Goal: Task Accomplishment & Management: Manage account settings

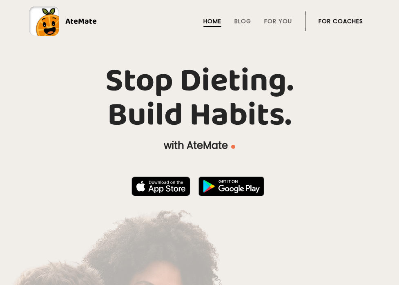
click at [337, 19] on link "For Coaches" at bounding box center [340, 21] width 44 height 7
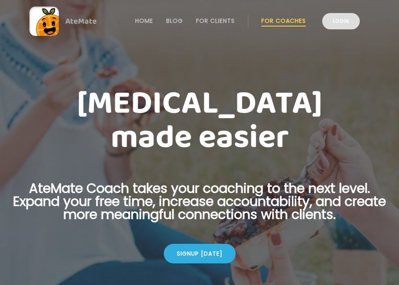
click at [346, 22] on link "Login" at bounding box center [341, 21] width 38 height 16
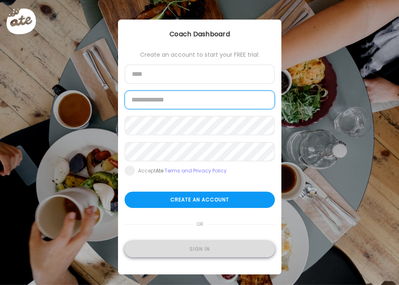
type input "**********"
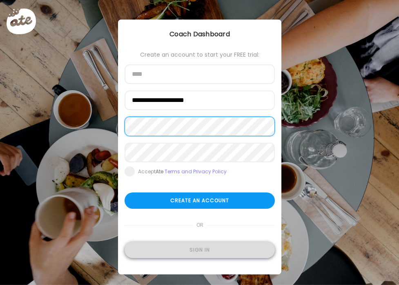
type input "**********"
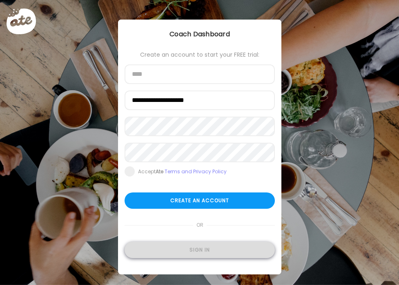
type input "**********"
click at [191, 247] on div "Sign in" at bounding box center [200, 250] width 150 height 16
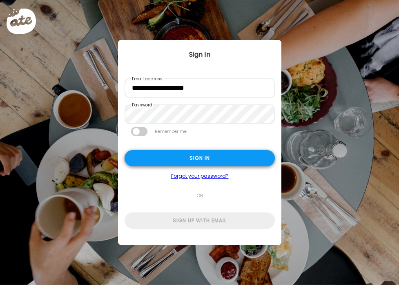
click at [160, 155] on div "Sign in" at bounding box center [200, 158] width 150 height 16
click at [171, 163] on div "Sign in" at bounding box center [200, 158] width 150 height 16
type input "**********"
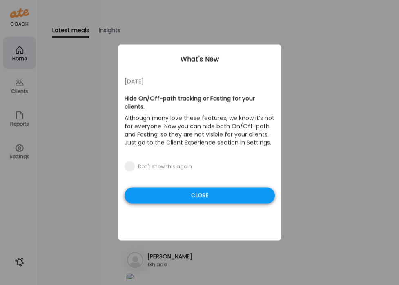
click at [165, 188] on div "Close" at bounding box center [200, 196] width 150 height 16
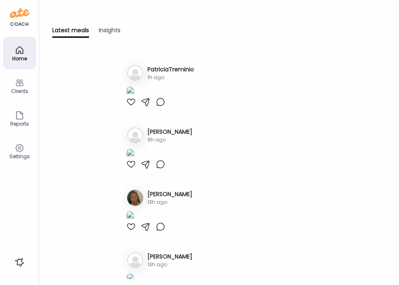
click at [16, 89] on div "Clients" at bounding box center [19, 91] width 29 height 5
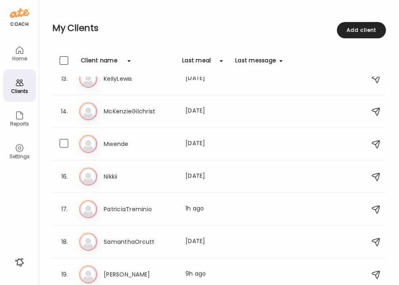
scroll to position [476, 0]
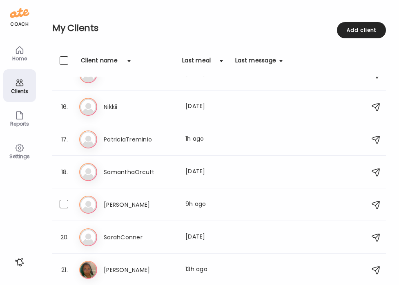
click at [133, 199] on div "Sa [PERSON_NAME] Last meal: 9h ago" at bounding box center [220, 205] width 282 height 18
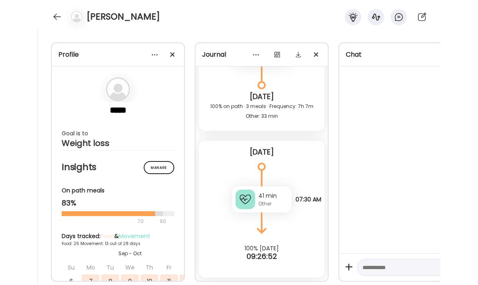
scroll to position [214, 0]
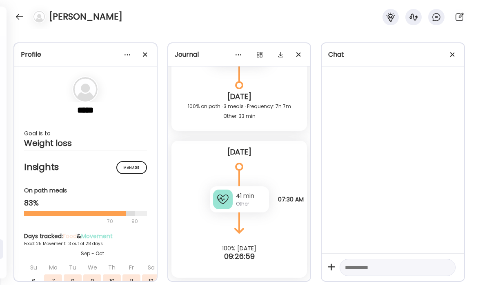
click at [258, 202] on div "Other" at bounding box center [251, 203] width 30 height 7
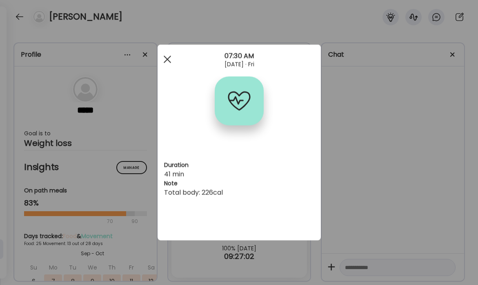
click at [166, 59] on div at bounding box center [167, 59] width 16 height 16
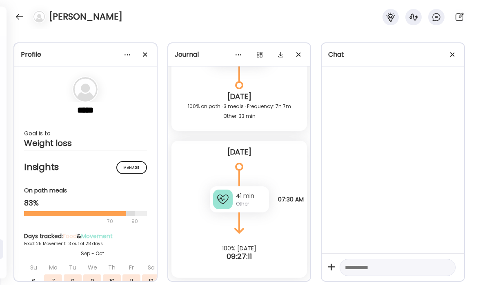
click at [256, 200] on div "Other" at bounding box center [251, 203] width 30 height 7
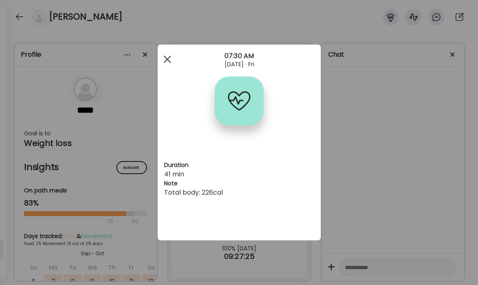
click at [169, 59] on div at bounding box center [167, 59] width 16 height 16
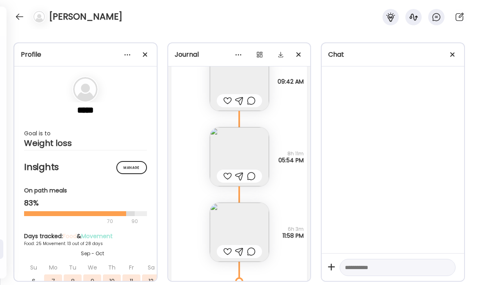
scroll to position [10952, 0]
click at [253, 156] on img at bounding box center [239, 157] width 59 height 59
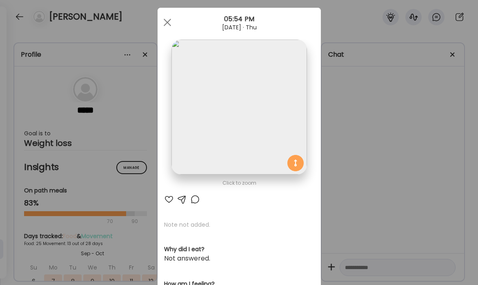
scroll to position [0, 0]
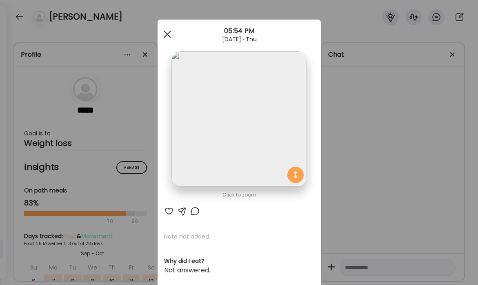
click at [167, 33] on span at bounding box center [166, 34] width 7 height 7
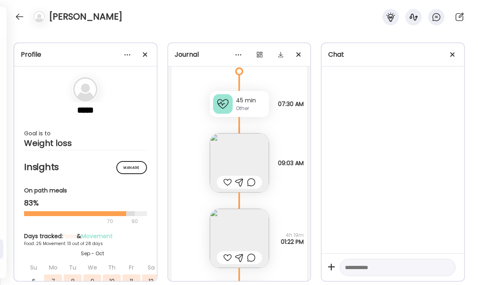
scroll to position [10012, 0]
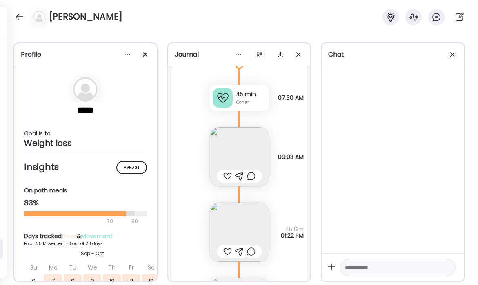
click at [246, 156] on img at bounding box center [239, 156] width 59 height 59
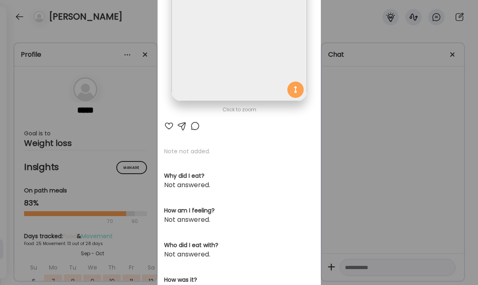
scroll to position [0, 0]
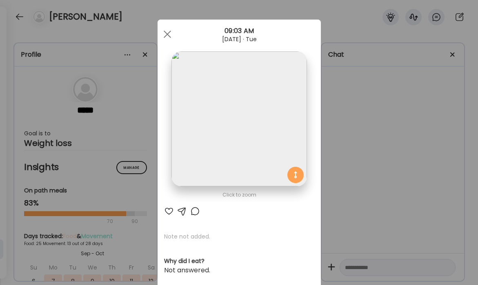
click at [165, 33] on span at bounding box center [166, 34] width 7 height 7
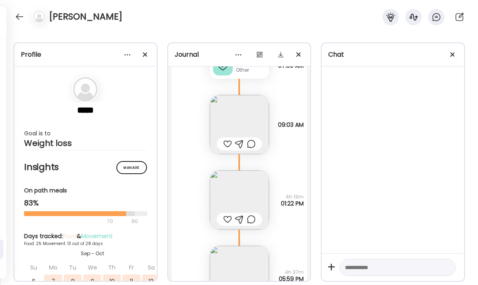
scroll to position [10046, 0]
click at [258, 120] on img at bounding box center [239, 122] width 59 height 59
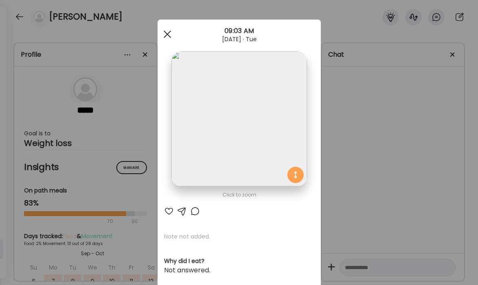
click at [166, 35] on span at bounding box center [166, 34] width 7 height 7
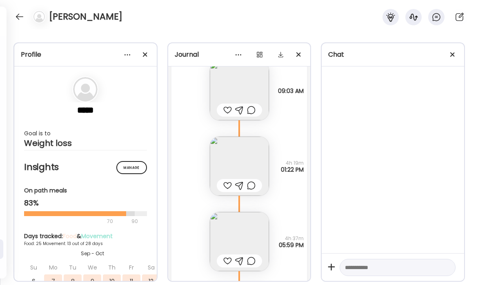
scroll to position [10078, 0]
click at [244, 159] on img at bounding box center [239, 166] width 59 height 59
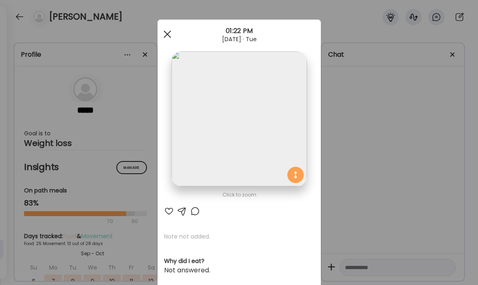
click at [169, 35] on div at bounding box center [167, 34] width 16 height 16
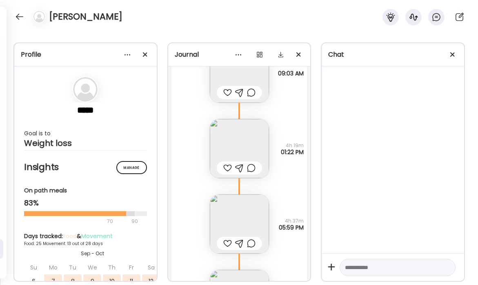
scroll to position [10102, 0]
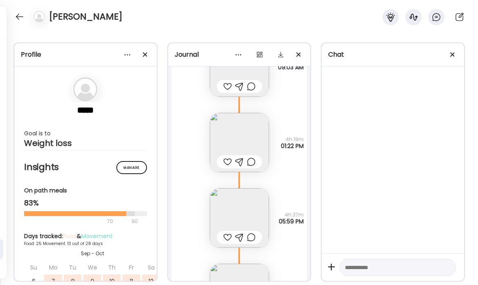
click at [262, 202] on img at bounding box center [239, 218] width 59 height 59
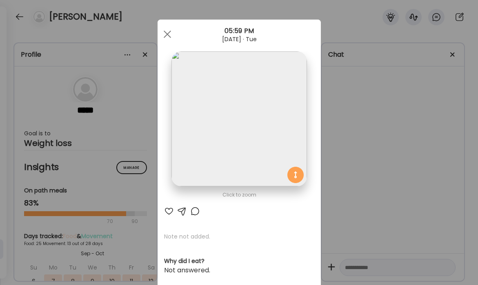
scroll to position [11, 0]
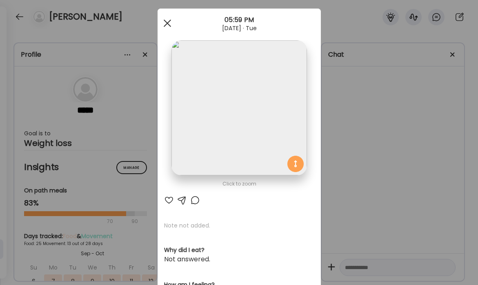
click at [167, 25] on div at bounding box center [167, 23] width 16 height 16
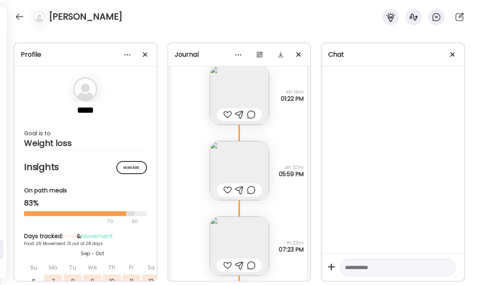
scroll to position [10163, 0]
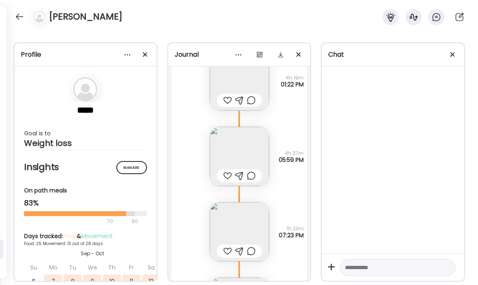
click at [254, 225] on img at bounding box center [239, 231] width 59 height 59
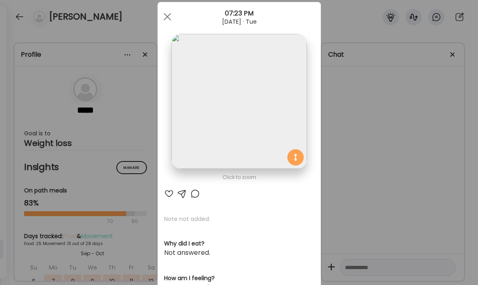
scroll to position [19, 0]
click at [166, 12] on div at bounding box center [167, 15] width 16 height 16
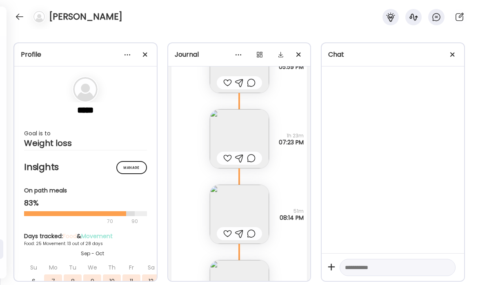
scroll to position [10258, 0]
click at [254, 197] on img at bounding box center [239, 212] width 59 height 59
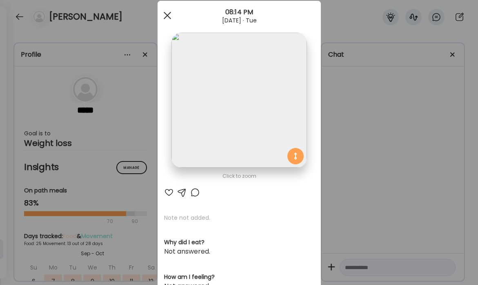
click at [165, 15] on div at bounding box center [167, 15] width 16 height 16
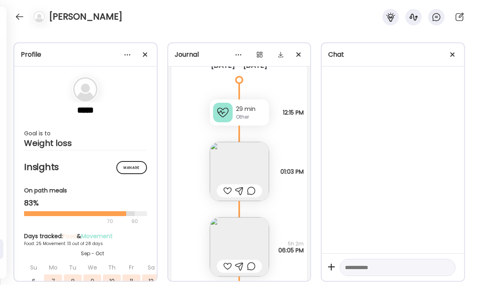
scroll to position [9590, 0]
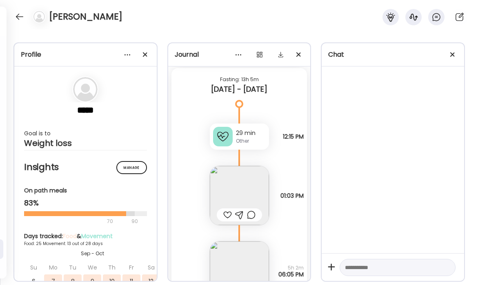
click at [245, 179] on img at bounding box center [239, 195] width 59 height 59
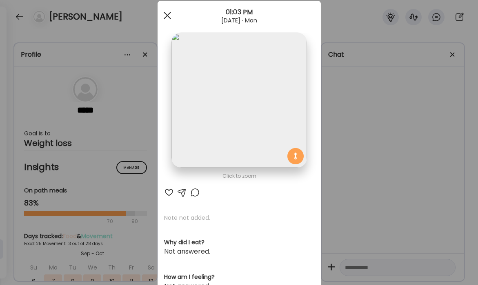
click at [171, 17] on div at bounding box center [167, 15] width 16 height 16
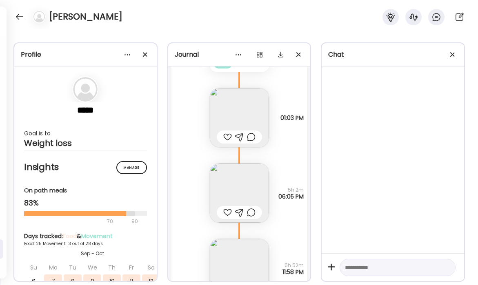
scroll to position [9675, 0]
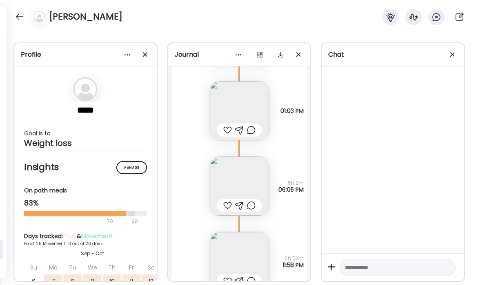
click at [254, 174] on img at bounding box center [239, 186] width 59 height 59
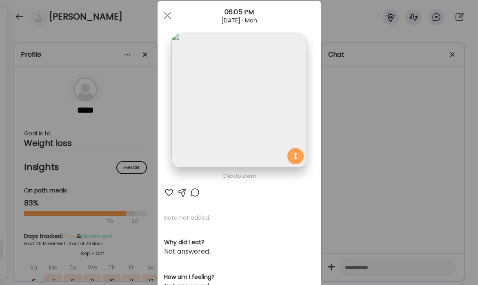
click at [167, 13] on div at bounding box center [167, 15] width 16 height 16
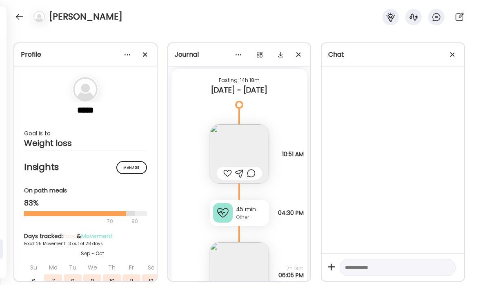
scroll to position [8452, 0]
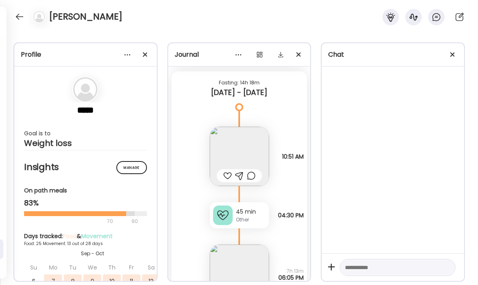
click at [247, 143] on img at bounding box center [239, 156] width 59 height 59
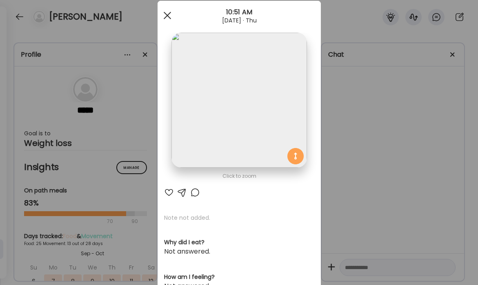
click at [165, 20] on div at bounding box center [167, 15] width 16 height 16
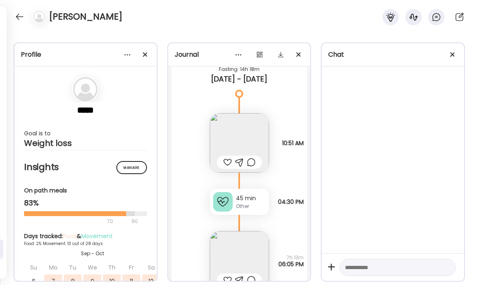
scroll to position [8465, 0]
click at [254, 135] on img at bounding box center [239, 142] width 59 height 59
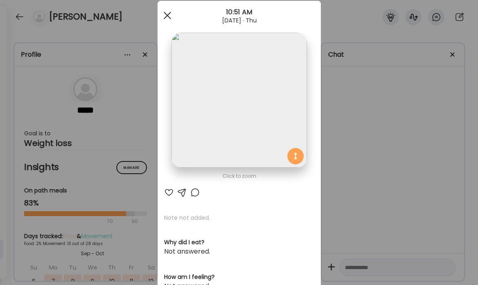
click at [167, 16] on div at bounding box center [167, 15] width 16 height 16
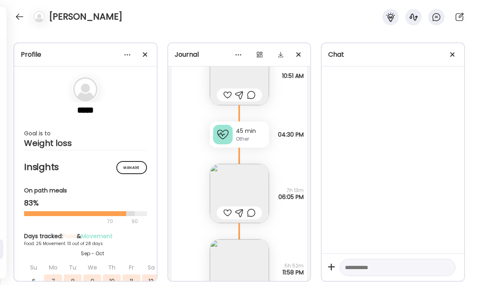
scroll to position [8533, 0]
click at [258, 175] on img at bounding box center [239, 192] width 59 height 59
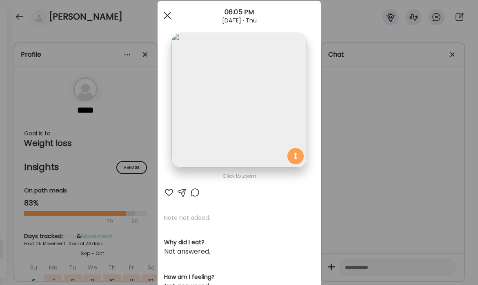
click at [169, 14] on div at bounding box center [167, 15] width 16 height 16
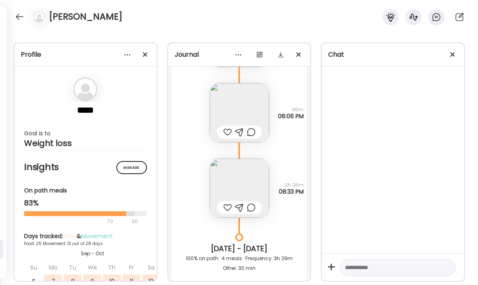
scroll to position [8226, 0]
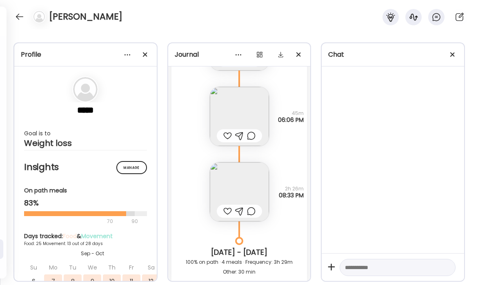
click at [267, 178] on img at bounding box center [239, 191] width 59 height 59
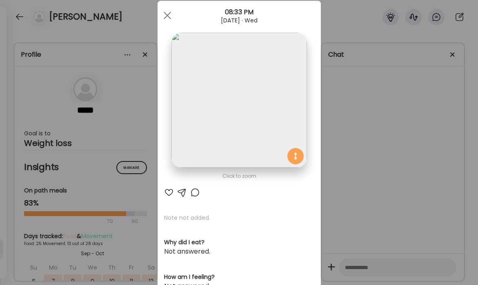
click at [170, 16] on div at bounding box center [167, 15] width 16 height 16
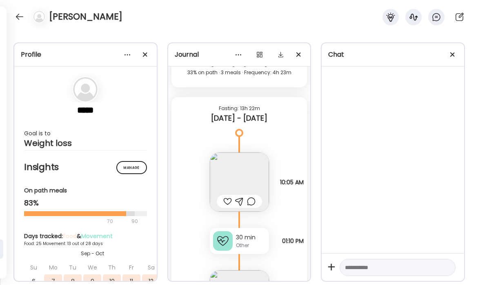
scroll to position [7982, 0]
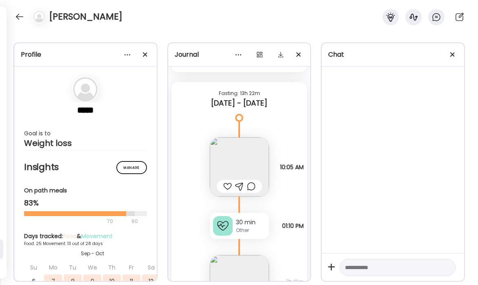
click at [257, 153] on img at bounding box center [239, 167] width 59 height 59
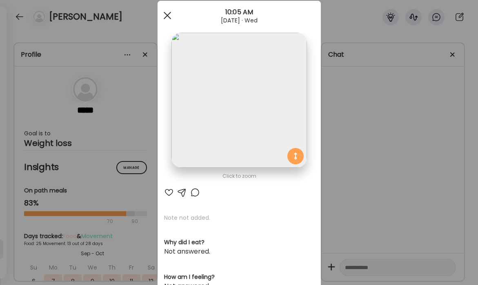
click at [169, 14] on span at bounding box center [166, 15] width 7 height 7
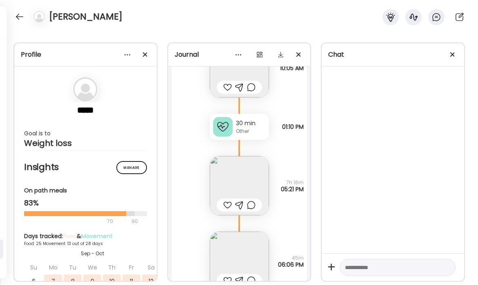
scroll to position [8082, 0]
click at [255, 172] on img at bounding box center [239, 185] width 59 height 59
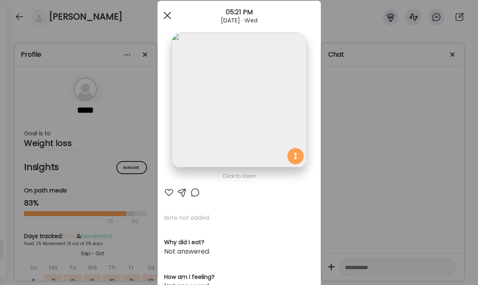
click at [164, 14] on div at bounding box center [167, 15] width 16 height 16
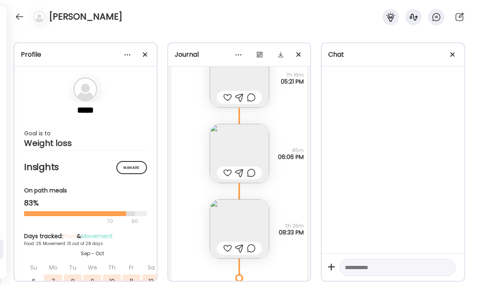
scroll to position [8189, 0]
click at [259, 222] on img at bounding box center [239, 228] width 59 height 59
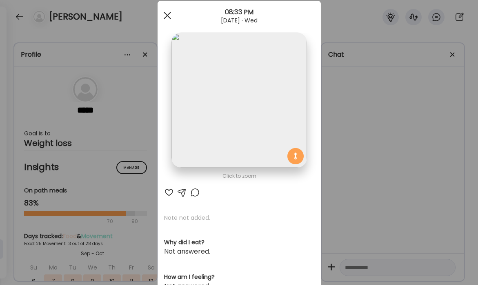
click at [167, 15] on span at bounding box center [166, 15] width 7 height 7
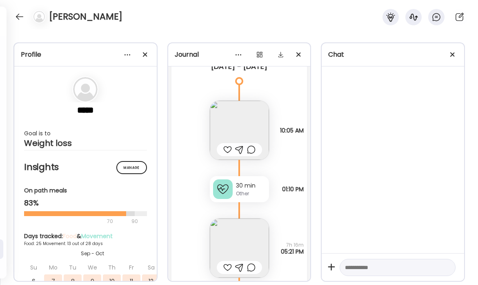
scroll to position [8018, 0]
click at [232, 119] on img at bounding box center [239, 130] width 59 height 59
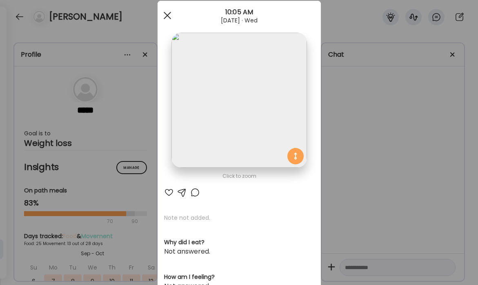
click at [165, 16] on div at bounding box center [167, 15] width 16 height 16
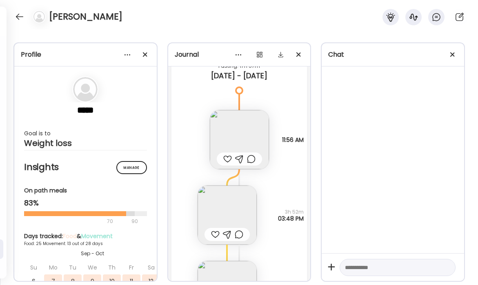
scroll to position [7678, 0]
click at [263, 142] on img at bounding box center [239, 140] width 59 height 59
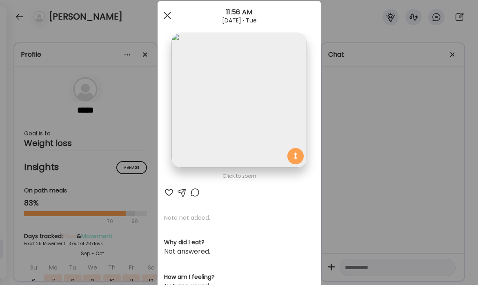
click at [170, 18] on span at bounding box center [166, 15] width 7 height 7
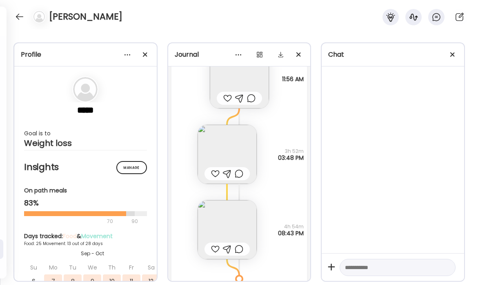
scroll to position [7739, 0]
click at [235, 149] on img at bounding box center [227, 154] width 59 height 59
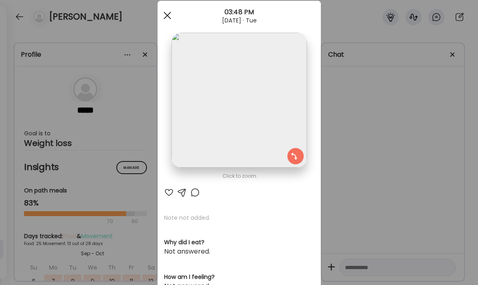
click at [171, 13] on div at bounding box center [167, 15] width 16 height 16
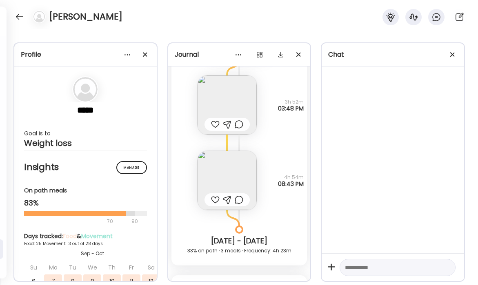
scroll to position [7792, 0]
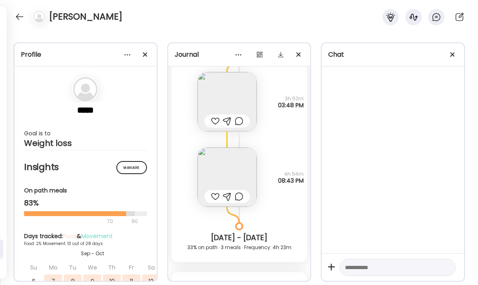
click at [249, 174] on img at bounding box center [227, 177] width 59 height 59
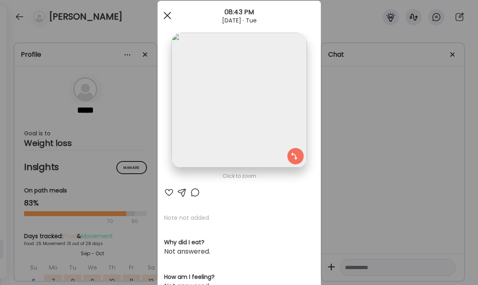
click at [171, 19] on div at bounding box center [167, 15] width 16 height 16
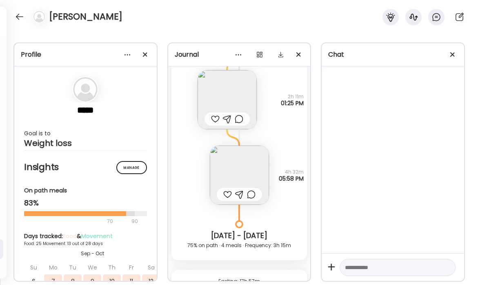
scroll to position [7464, 0]
click at [258, 155] on img at bounding box center [239, 174] width 59 height 59
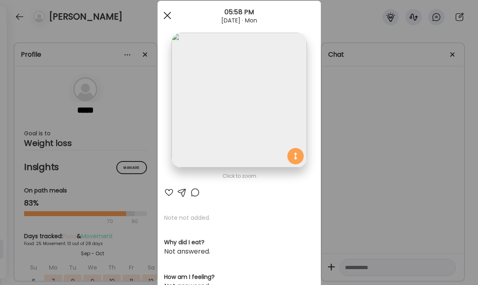
click at [169, 16] on div at bounding box center [167, 15] width 16 height 16
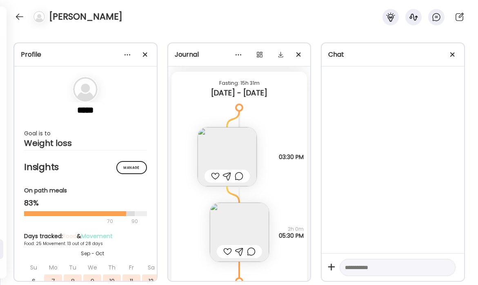
scroll to position [6767, 0]
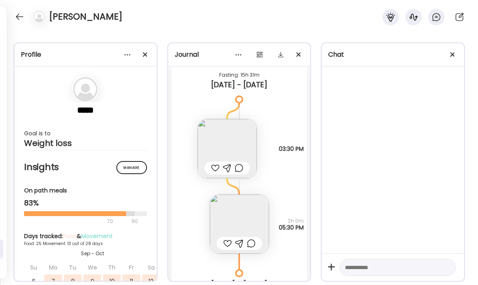
click at [231, 212] on img at bounding box center [239, 224] width 59 height 59
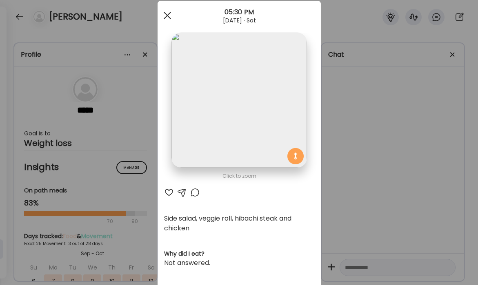
click at [167, 14] on div at bounding box center [167, 15] width 16 height 16
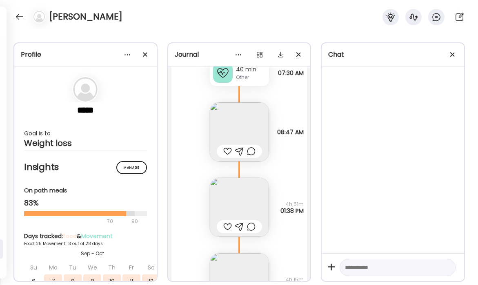
scroll to position [5970, 0]
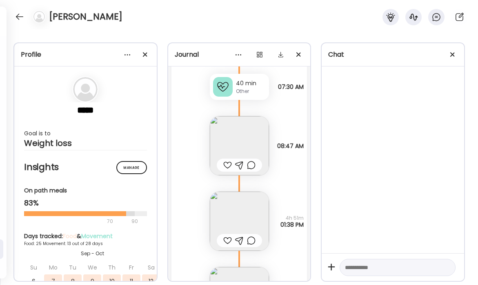
click at [244, 209] on img at bounding box center [239, 221] width 59 height 59
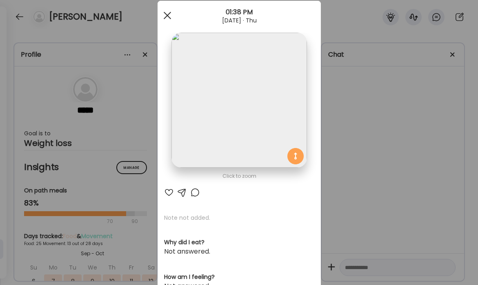
click at [164, 14] on div at bounding box center [167, 15] width 16 height 16
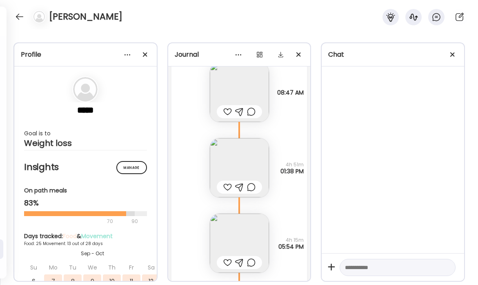
scroll to position [6025, 0]
click at [263, 221] on img at bounding box center [239, 241] width 59 height 59
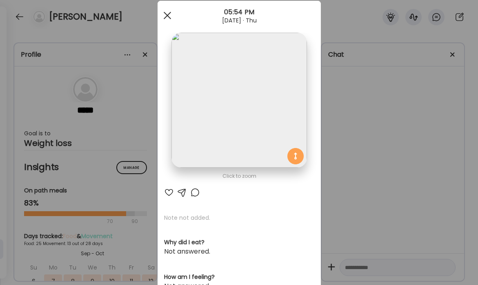
click at [167, 17] on div at bounding box center [167, 15] width 16 height 16
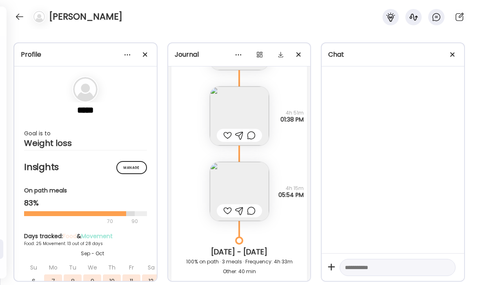
scroll to position [6076, 0]
click at [240, 193] on img at bounding box center [239, 190] width 59 height 59
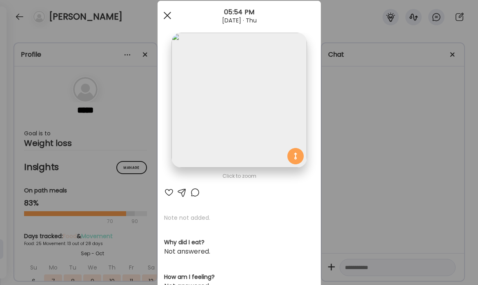
click at [167, 19] on div at bounding box center [167, 15] width 16 height 16
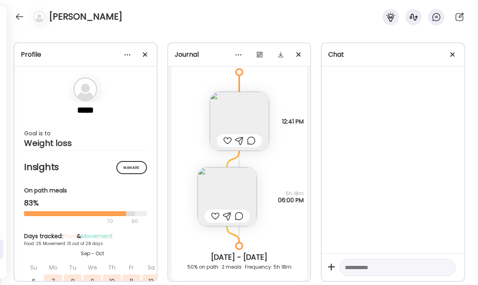
scroll to position [5690, 0]
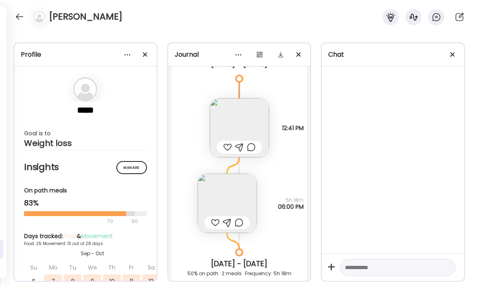
click at [247, 134] on img at bounding box center [239, 127] width 59 height 59
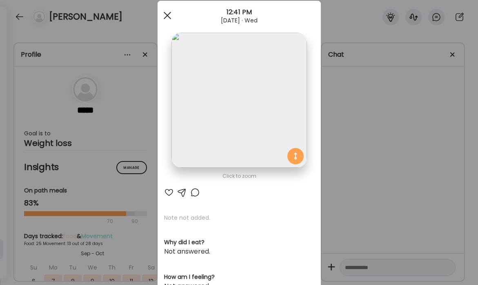
scroll to position [22, 0]
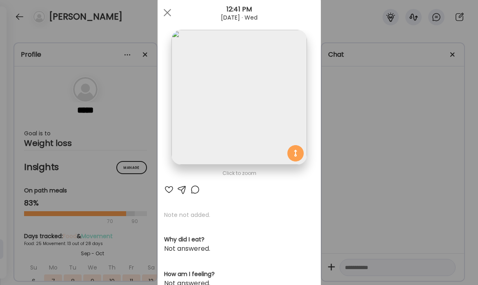
click at [169, 21] on div "Ate Coach Dashboard 12:41 PM [DATE] · Wed" at bounding box center [239, 12] width 163 height 29
click at [169, 17] on div at bounding box center [167, 12] width 16 height 16
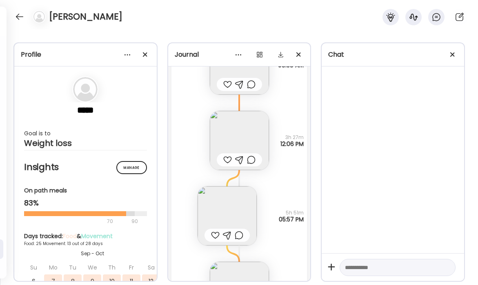
scroll to position [5263, 0]
click at [234, 218] on img at bounding box center [227, 214] width 59 height 59
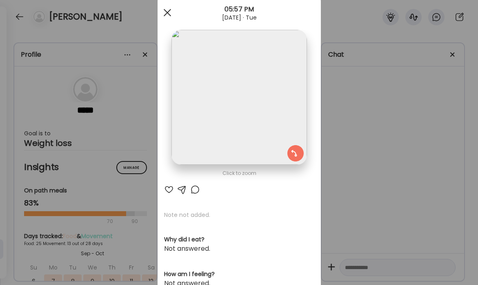
click at [167, 11] on span at bounding box center [166, 12] width 7 height 7
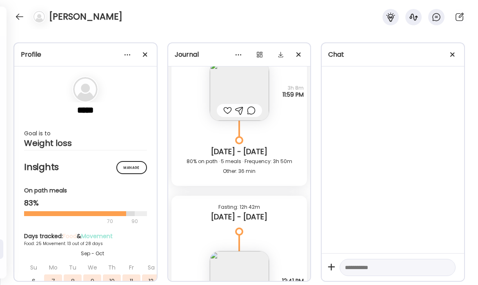
scroll to position [5591, 0]
